Goal: Task Accomplishment & Management: Use online tool/utility

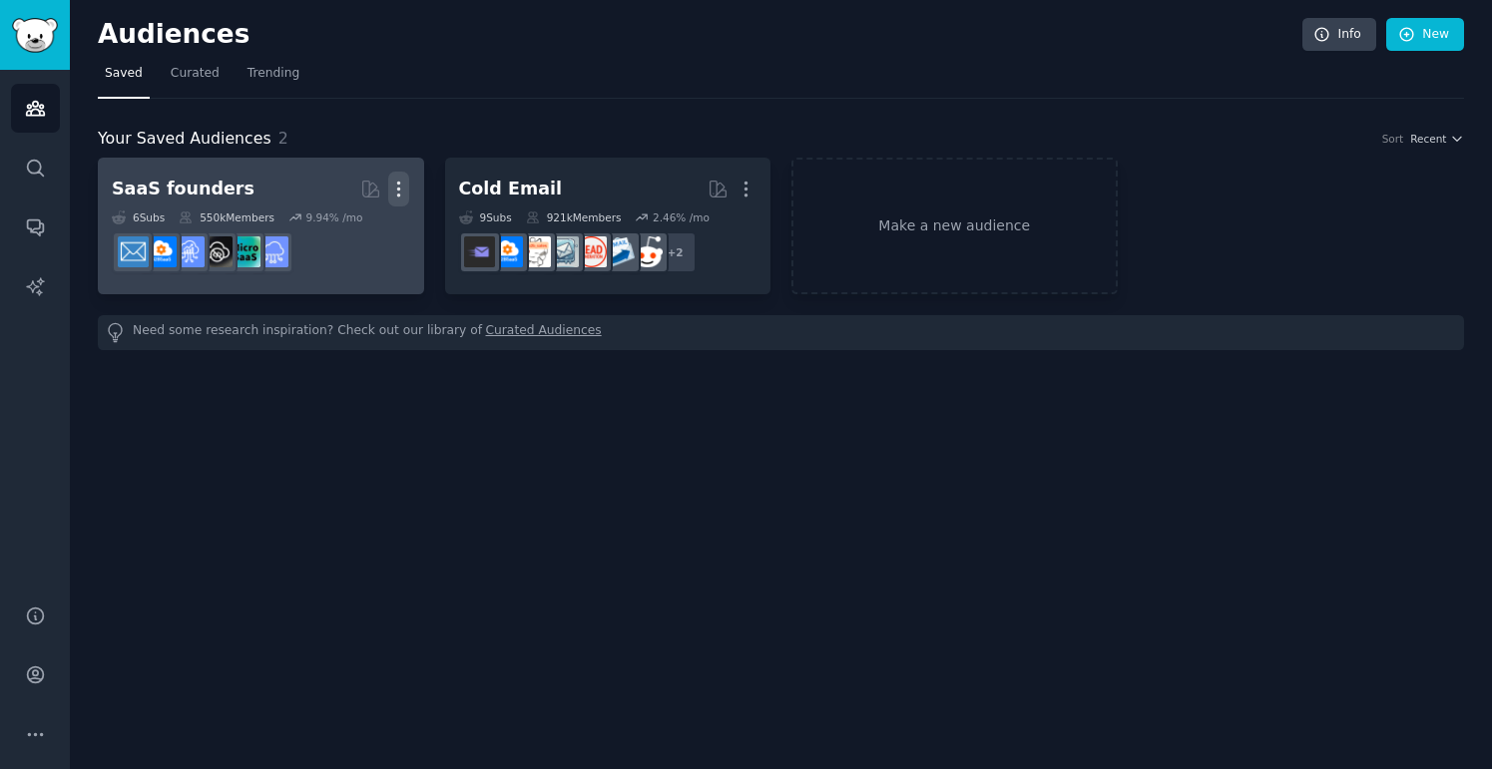
click at [401, 172] on button "More" at bounding box center [398, 189] width 21 height 35
click at [355, 226] on p "Delete" at bounding box center [344, 231] width 46 height 21
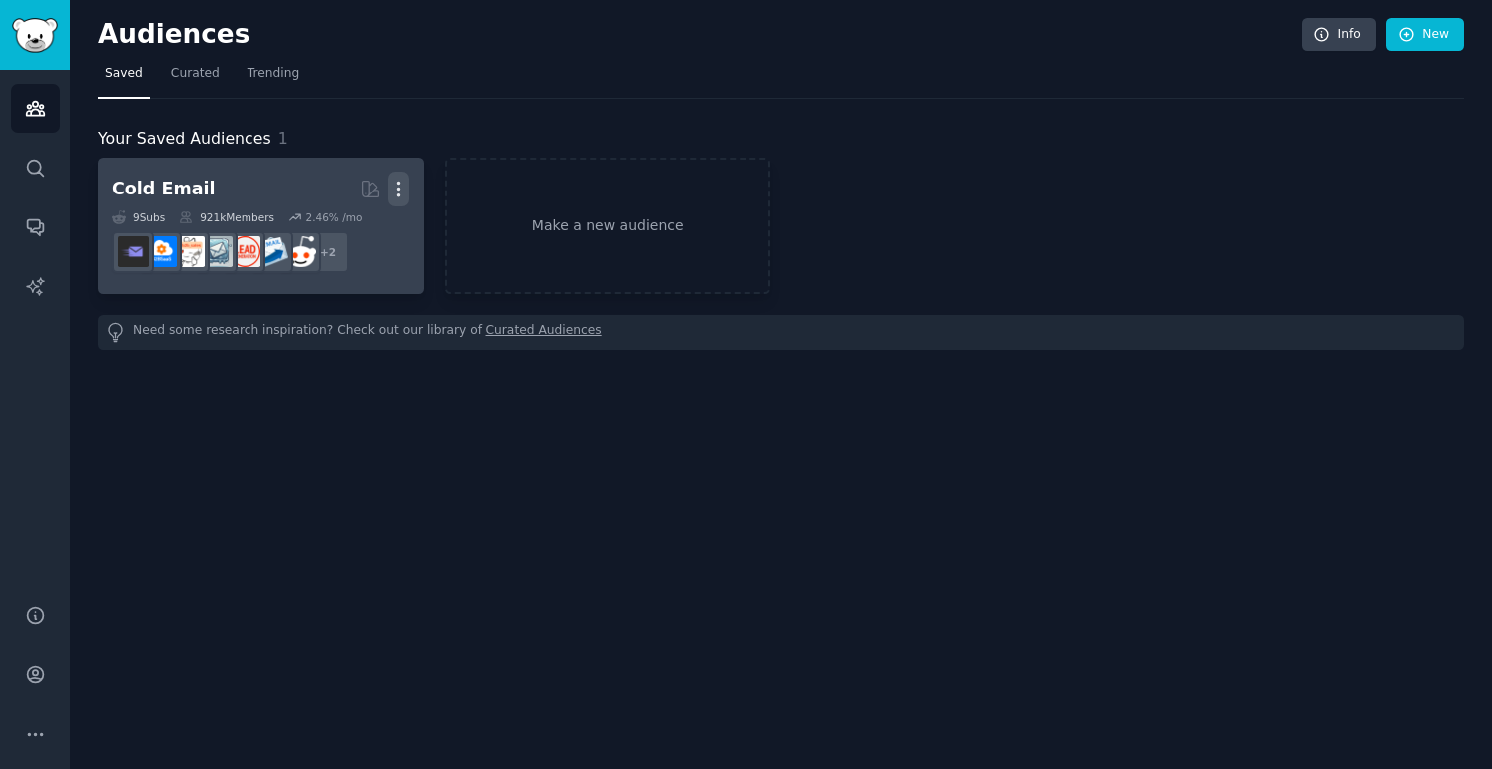
click at [398, 183] on icon "button" at bounding box center [399, 190] width 2 height 14
click at [336, 226] on p "Delete" at bounding box center [344, 231] width 46 height 21
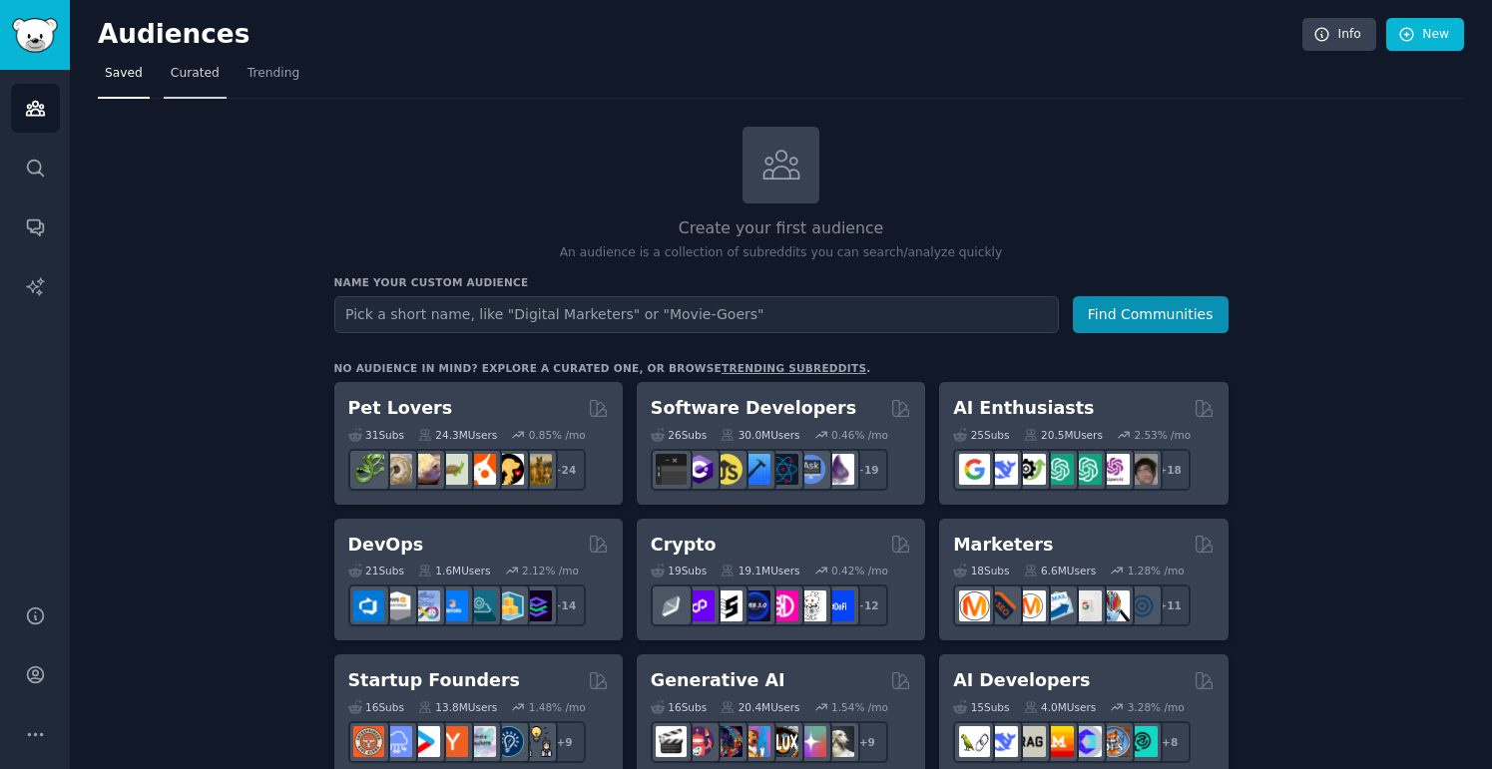
click at [199, 75] on span "Curated" at bounding box center [195, 74] width 49 height 18
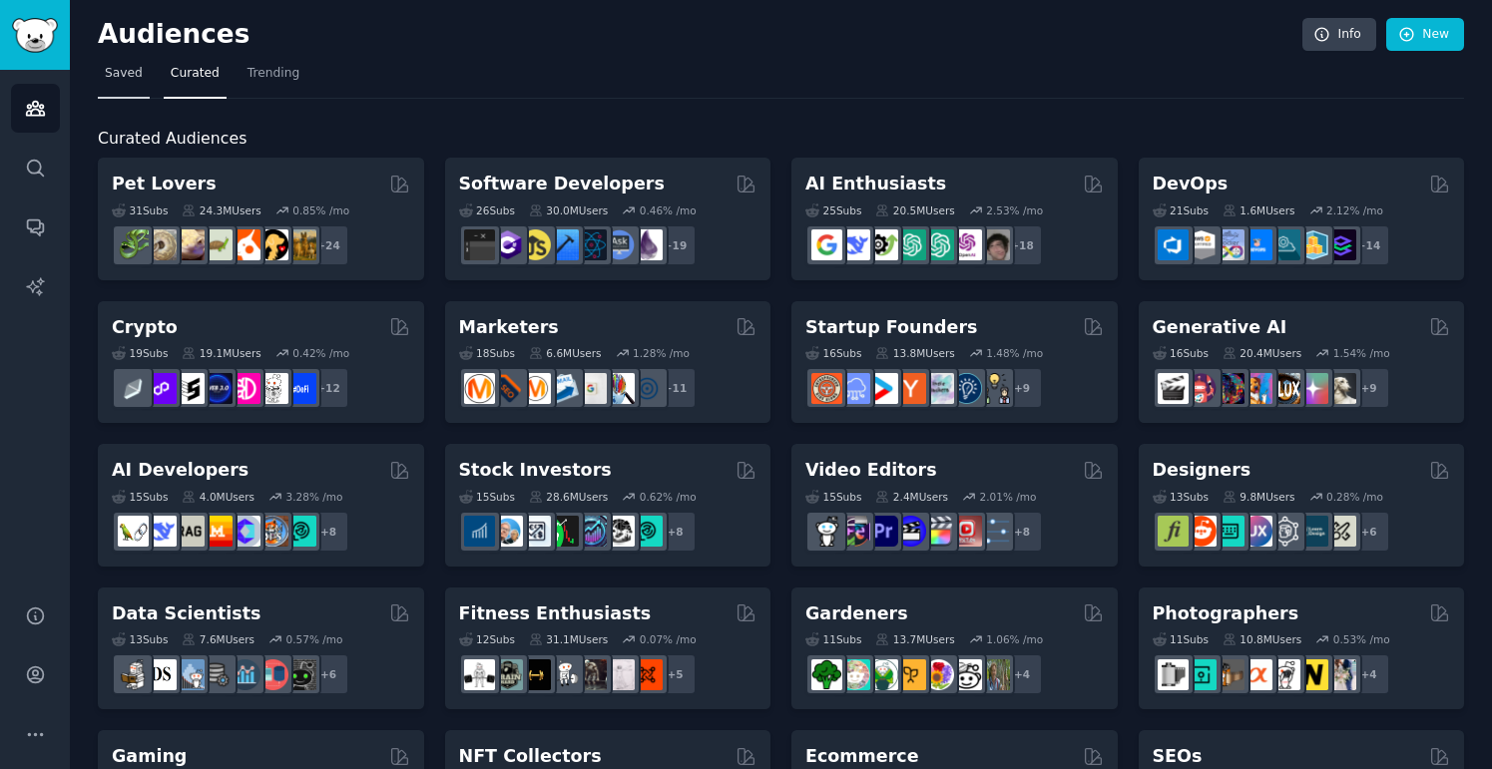
click at [113, 76] on span "Saved" at bounding box center [124, 74] width 38 height 18
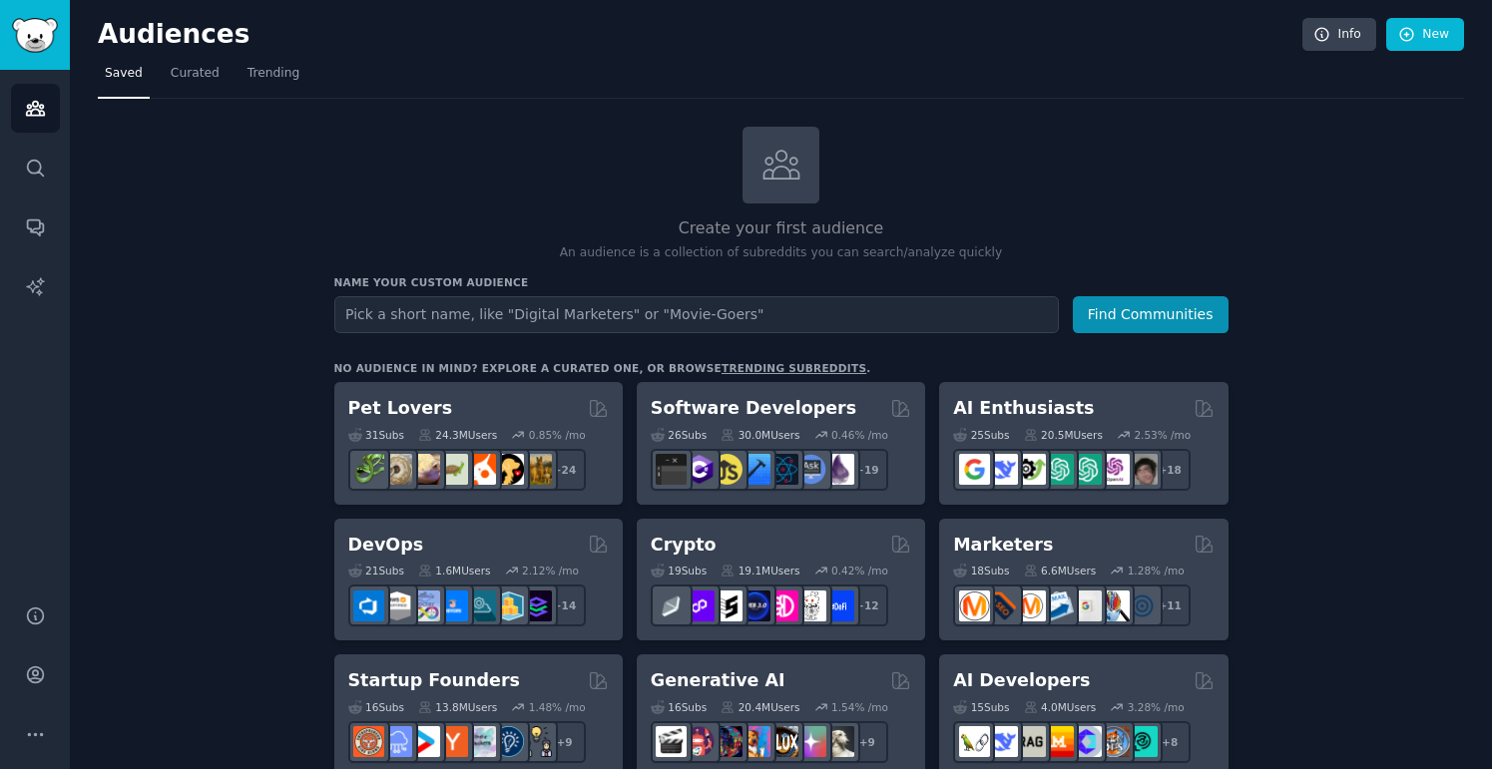
click at [477, 317] on input "text" at bounding box center [696, 314] width 724 height 37
click at [1128, 319] on button "Find Communities" at bounding box center [1151, 314] width 156 height 37
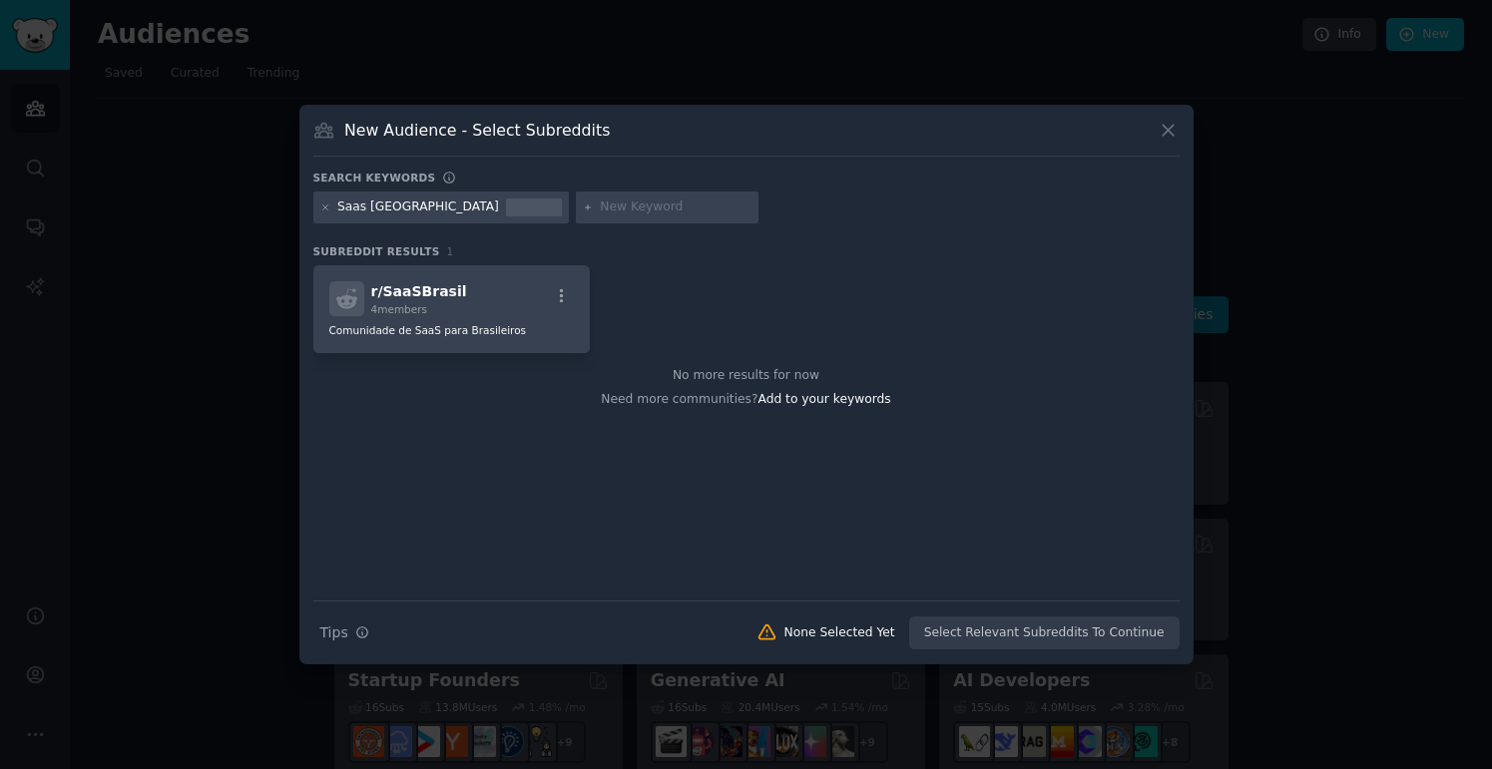
click at [629, 130] on div "New Audience - Select Subreddits" at bounding box center [746, 138] width 866 height 38
click at [1170, 134] on icon at bounding box center [1167, 131] width 11 height 11
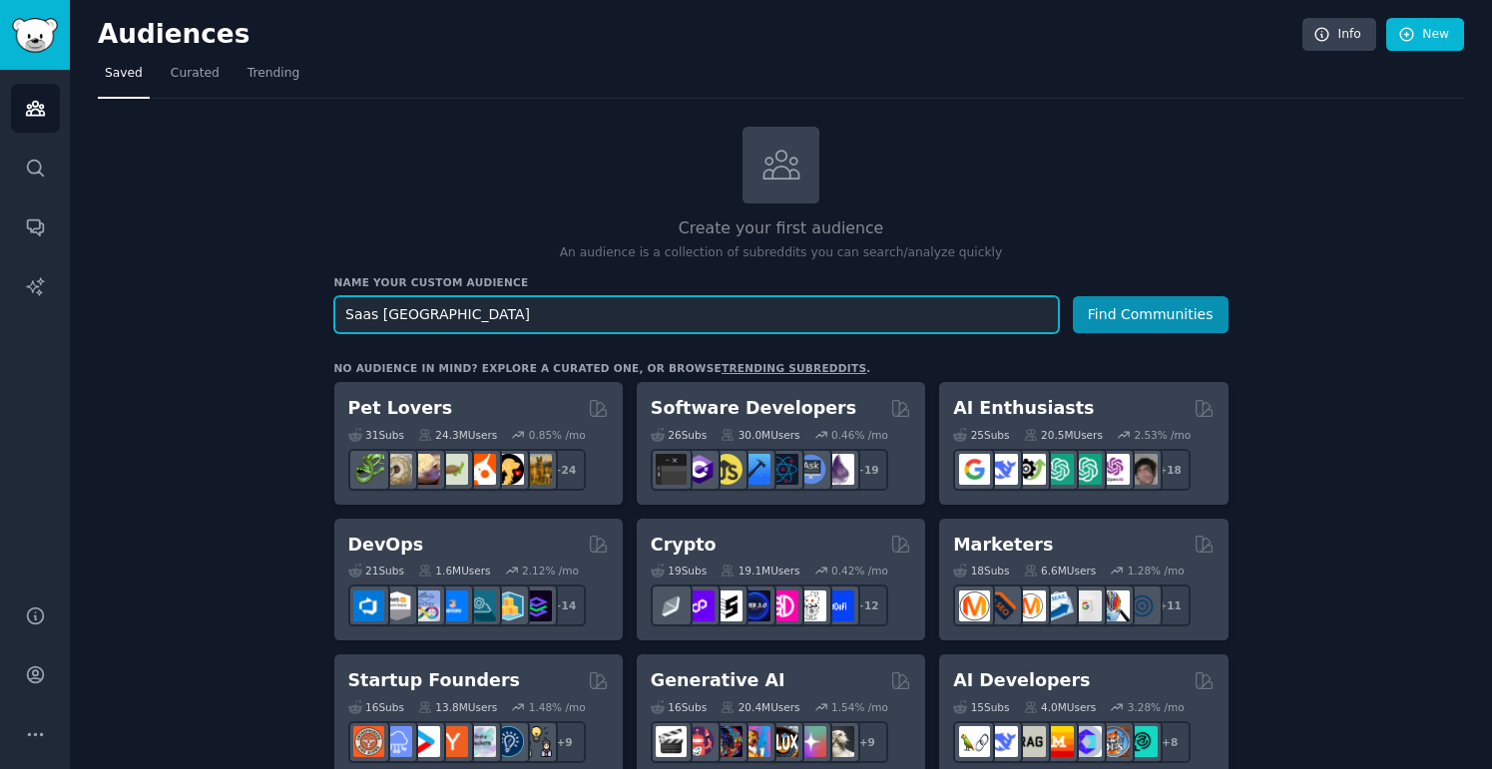
click at [479, 311] on input "Saas [GEOGRAPHIC_DATA]" at bounding box center [696, 314] width 724 height 37
click at [444, 307] on input "SOlopre" at bounding box center [696, 314] width 724 height 37
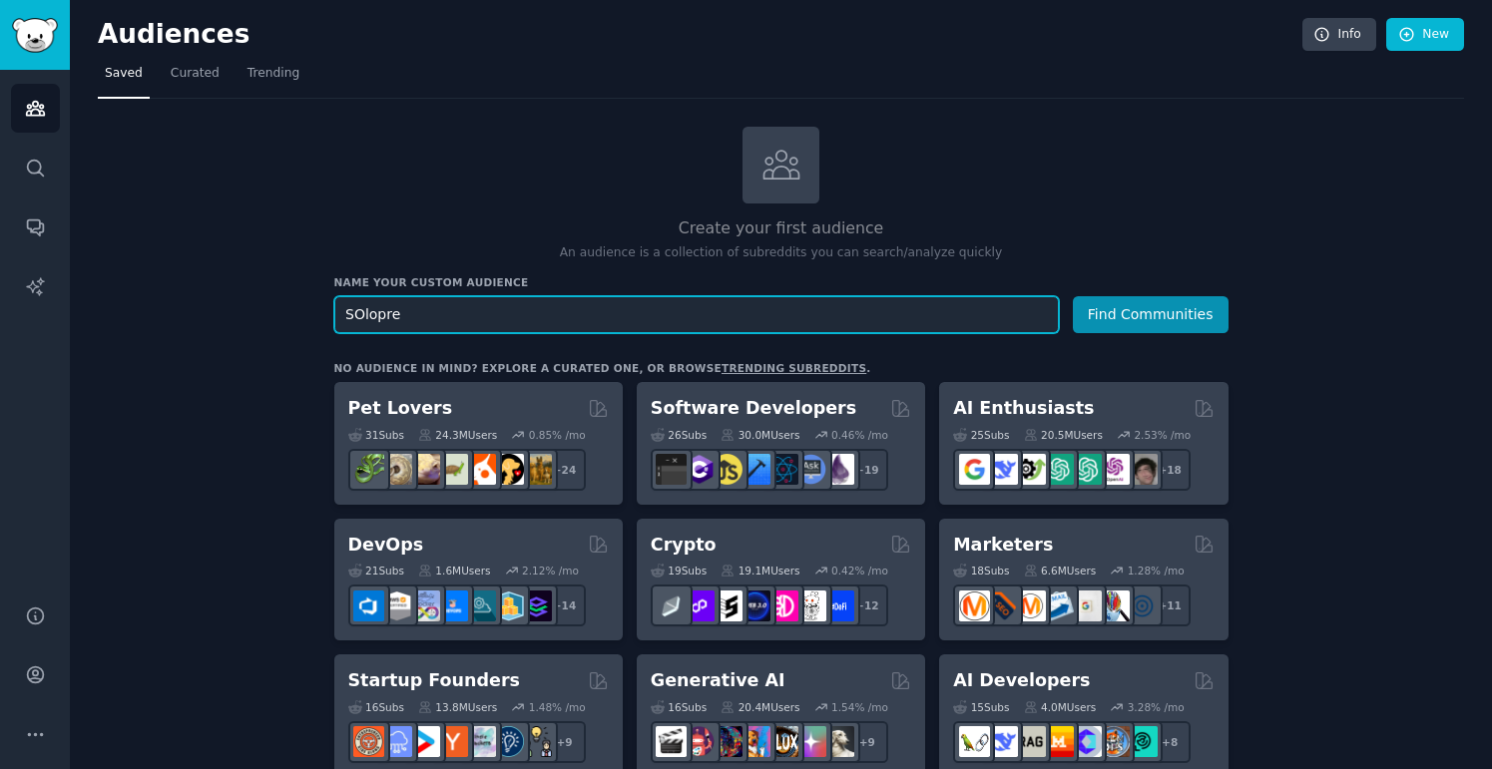
click at [444, 307] on input "SOlopre" at bounding box center [696, 314] width 724 height 37
paste input "solopreneur"
type input "solopreneur"
click at [1073, 296] on button "Find Communities" at bounding box center [1151, 314] width 156 height 37
